Goal: Transaction & Acquisition: Book appointment/travel/reservation

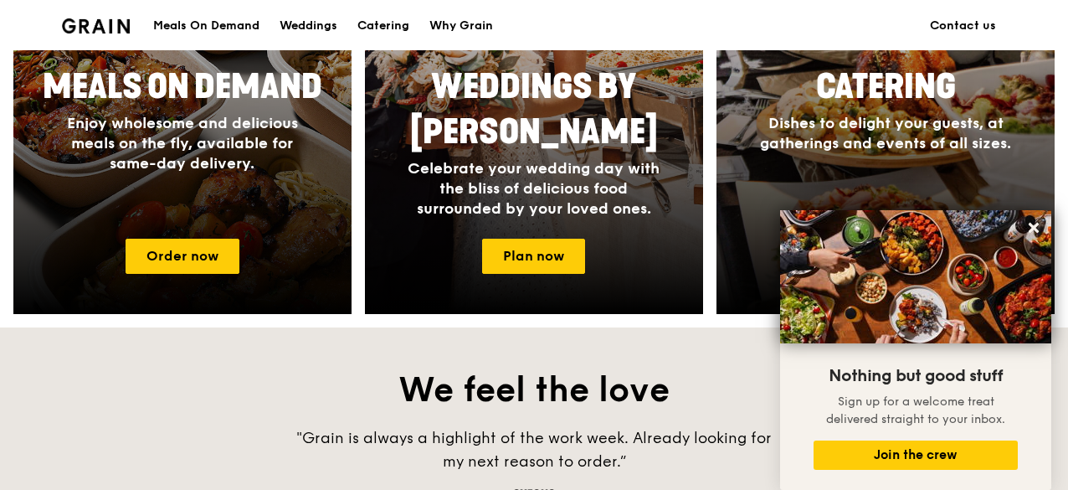
scroll to position [859, 0]
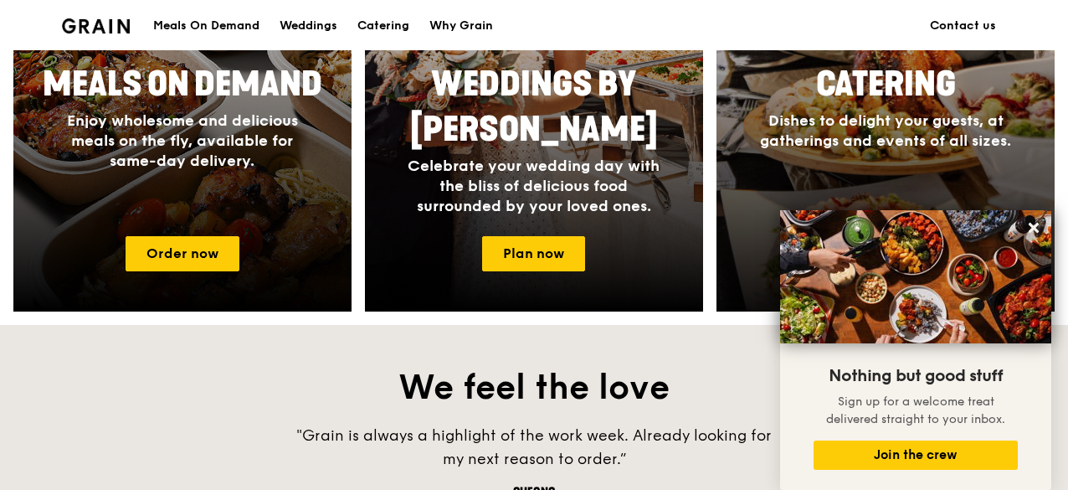
click at [811, 145] on span "Dishes to delight your guests, at gatherings and events of all sizes." at bounding box center [885, 130] width 251 height 39
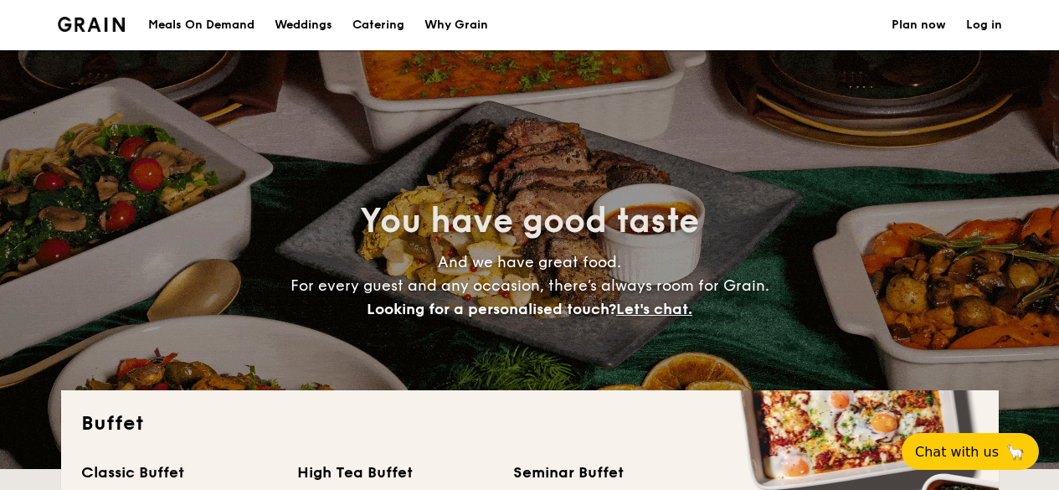
select select
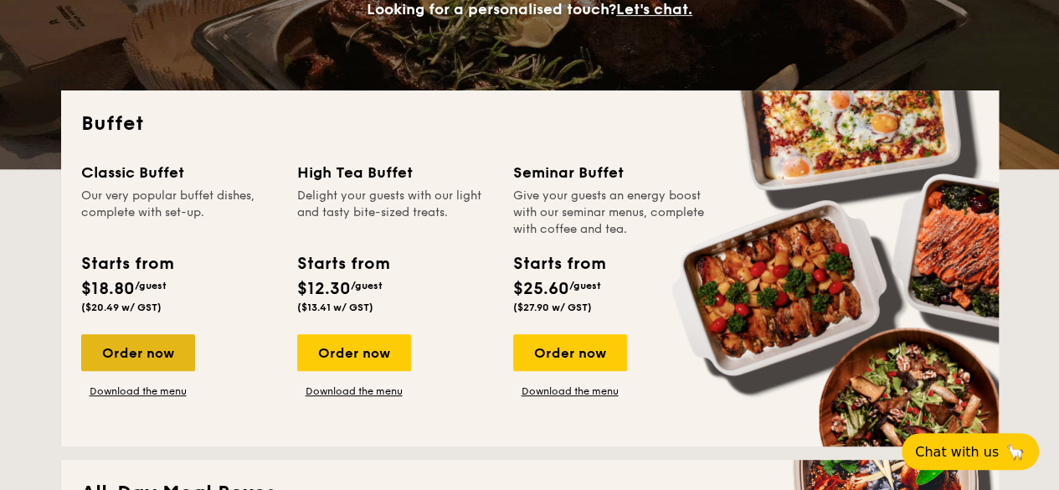
click at [128, 357] on div "Order now" at bounding box center [138, 352] width 114 height 37
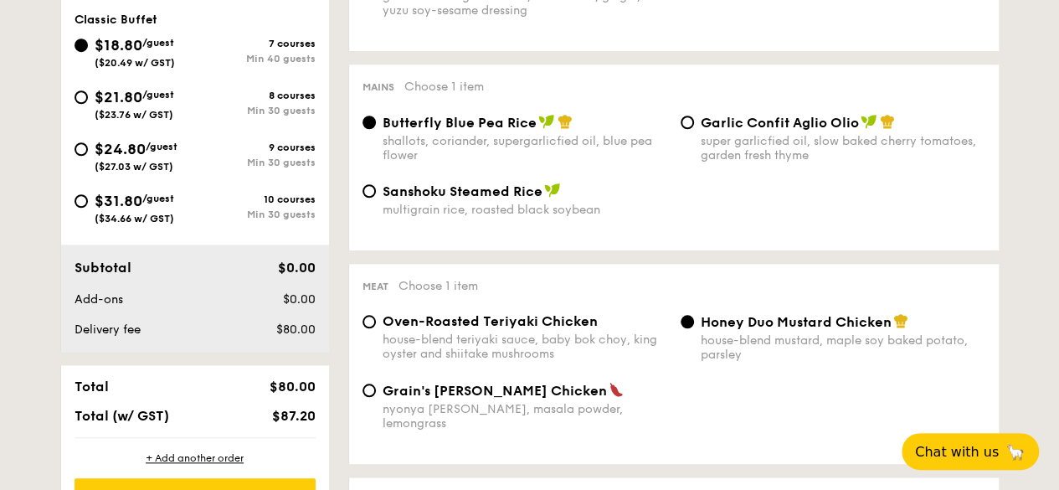
scroll to position [634, 0]
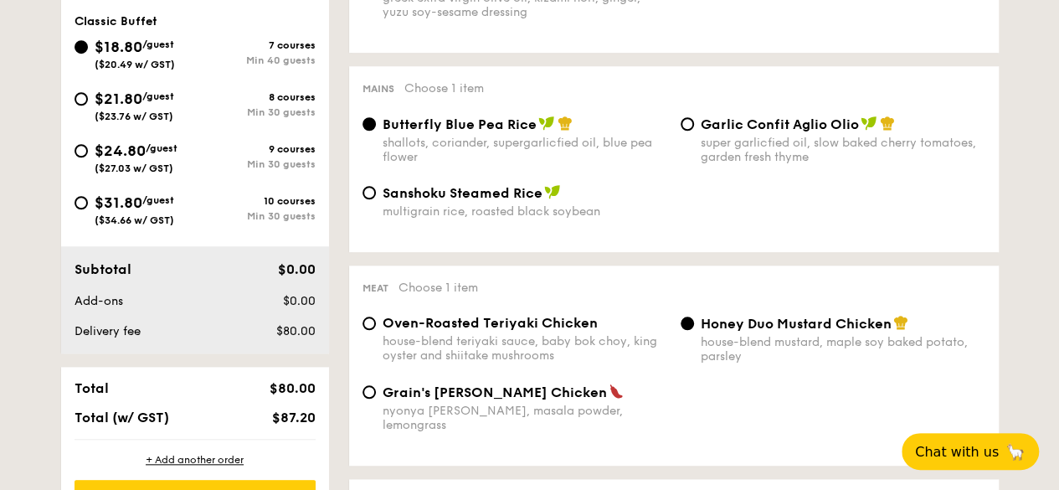
click at [162, 97] on span "/guest" at bounding box center [158, 96] width 32 height 12
click at [88, 97] on input "$21.80 /guest ($23.76 w/ GST) 8 courses Min 30 guests" at bounding box center [81, 98] width 13 height 13
radio input "true"
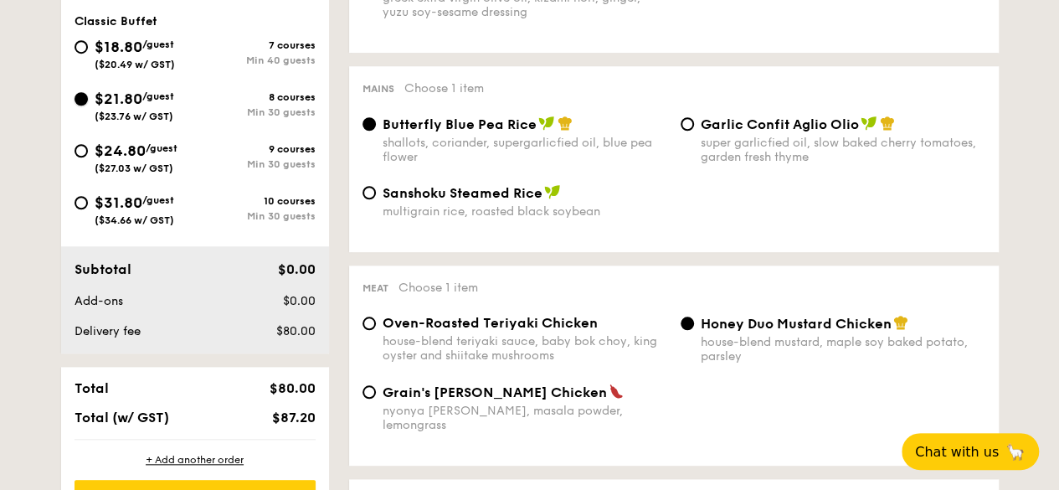
radio input "true"
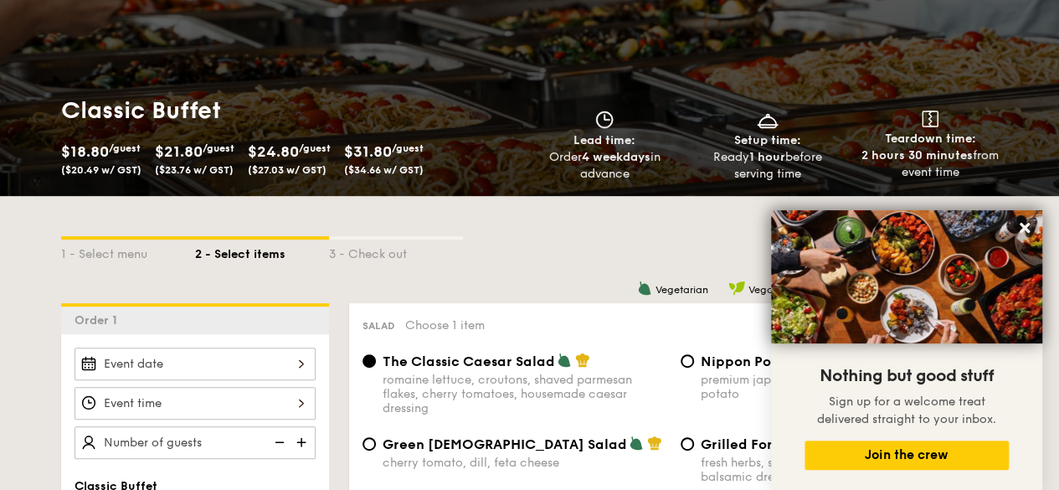
scroll to position [0, 0]
